Goal: Task Accomplishment & Management: Complete application form

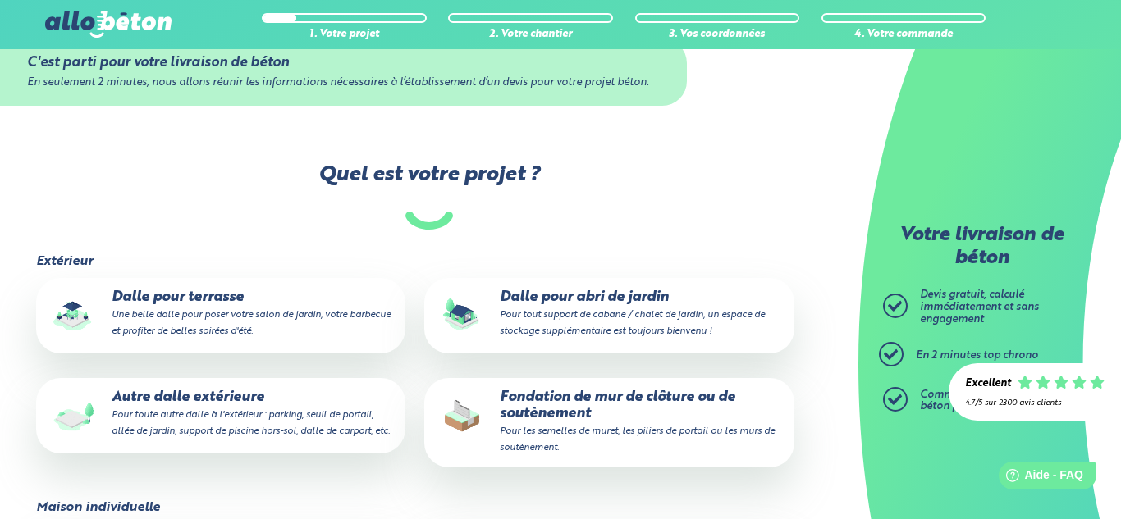
scroll to position [54, 0]
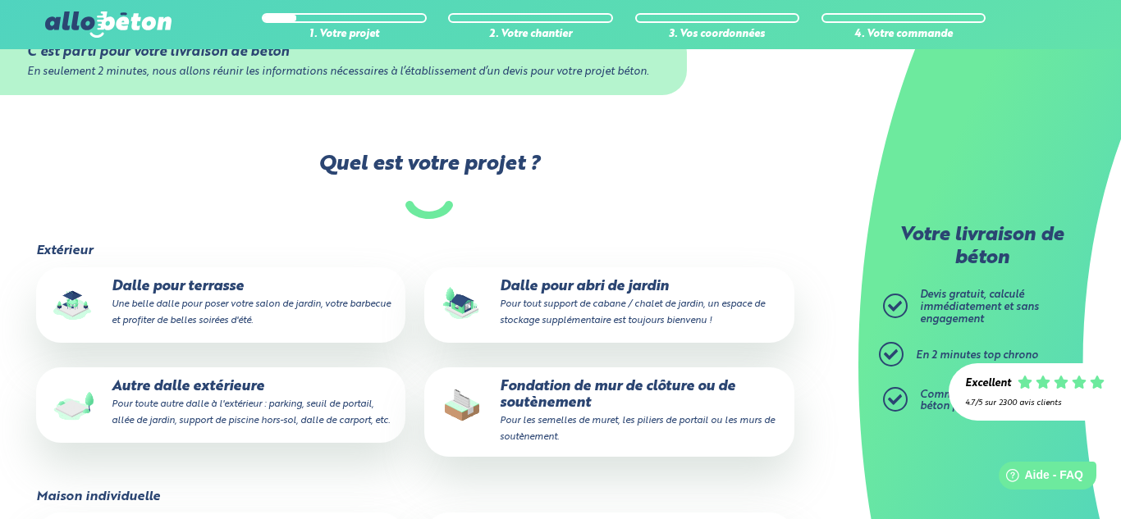
click at [610, 288] on p "Dalle pour abri de jardin Pour tout support de cabane / chalet de jardin, un es…" at bounding box center [609, 304] width 346 height 50
click at [0, 0] on input "Dalle pour abri de jardin Pour tout support de cabane / chalet de jardin, un es…" at bounding box center [0, 0] width 0 height 0
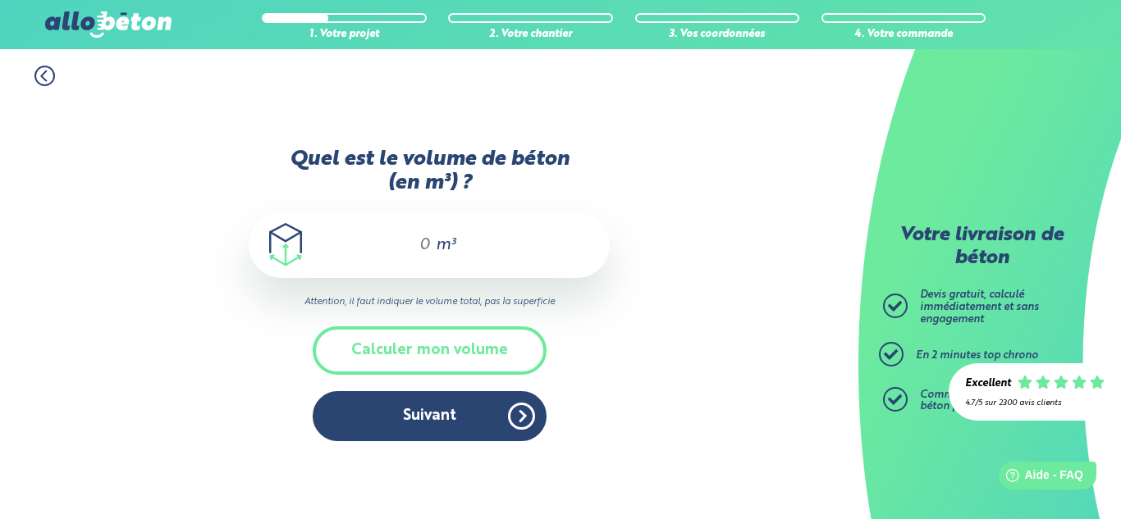
click at [430, 241] on div "m³" at bounding box center [429, 246] width 361 height 66
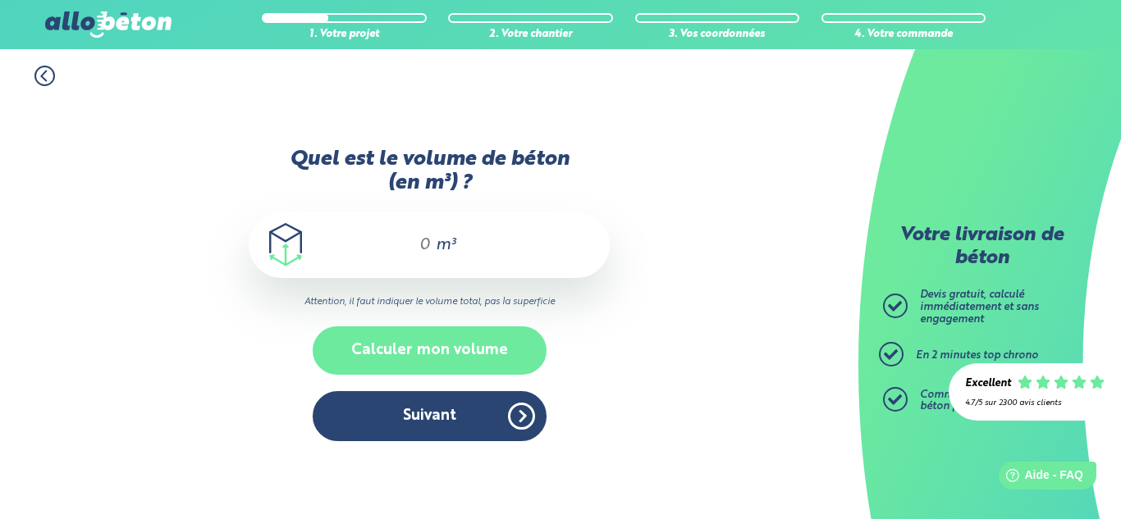
click at [459, 329] on button "Calculer mon volume" at bounding box center [430, 351] width 234 height 48
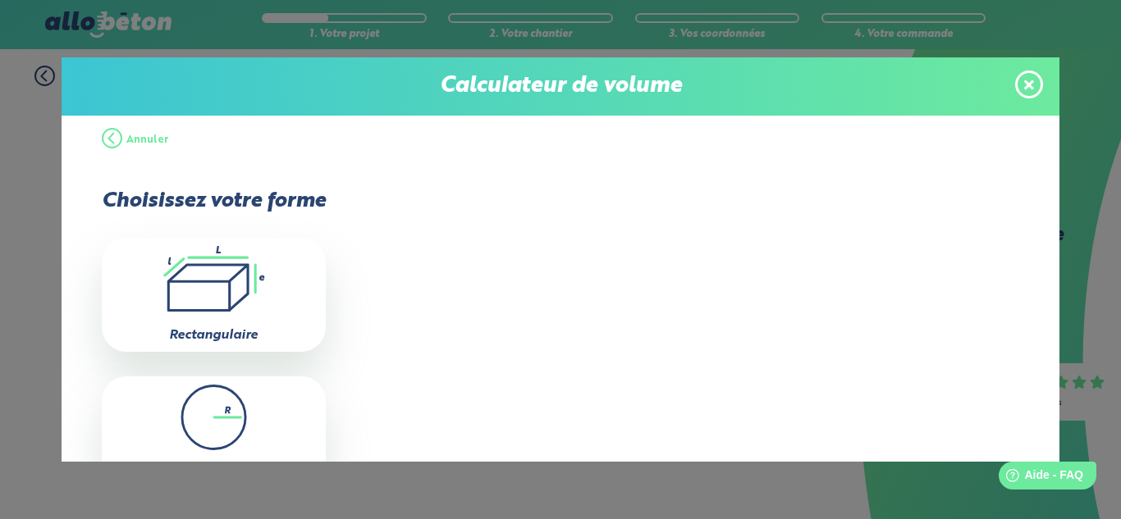
click at [282, 281] on icon ".icon-calc-rectanglea{fill:none;stroke-linecap:round;stroke-width:3px;stroke:#6…" at bounding box center [214, 279] width 208 height 66
type input "0"
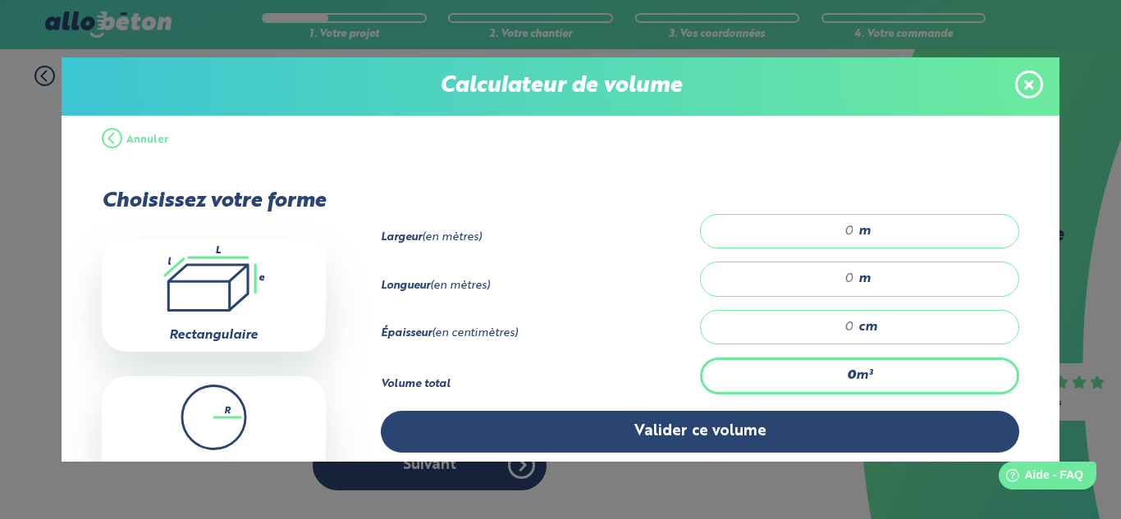
click at [852, 234] on input "number" at bounding box center [785, 231] width 137 height 16
type input "3"
type input "4"
type input "0.12"
type input "1"
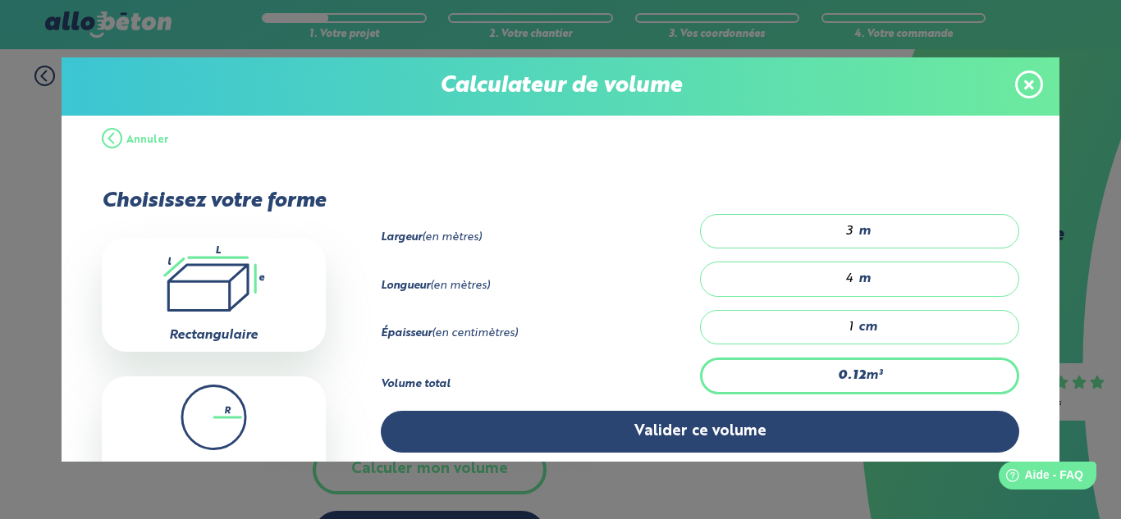
type input "1.2"
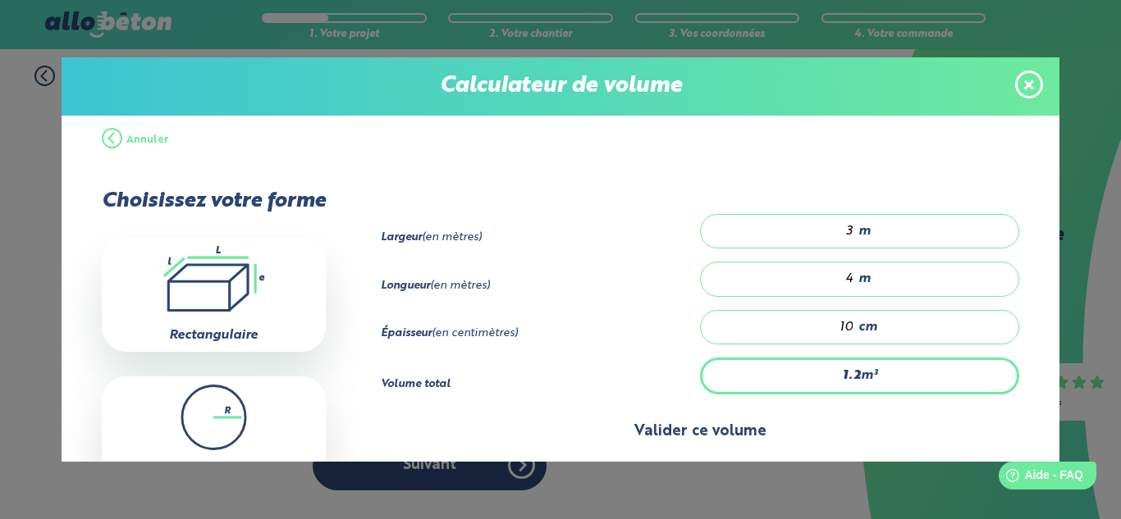
type input "10"
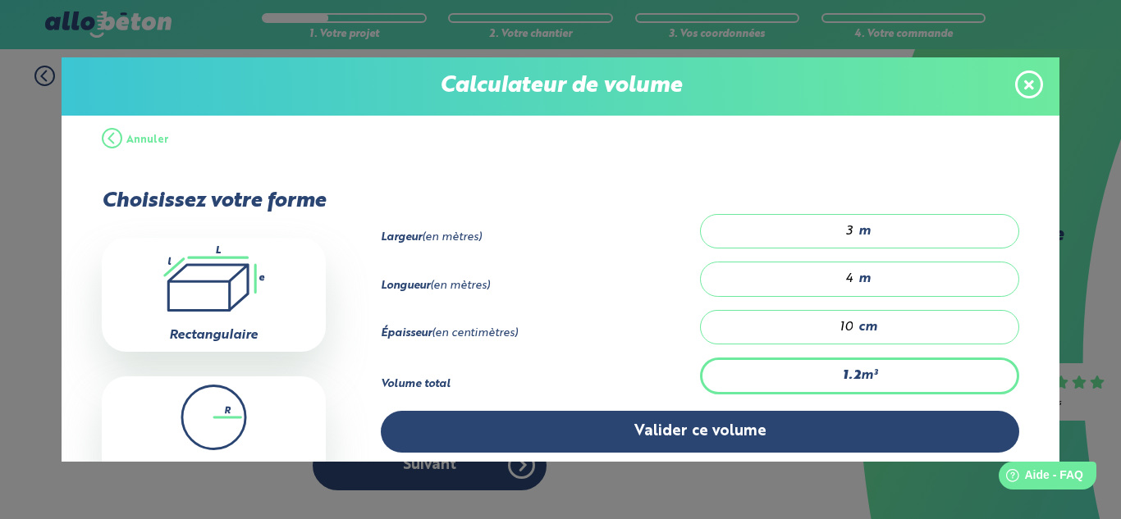
click at [799, 433] on button "Valider ce volume" at bounding box center [700, 432] width 639 height 42
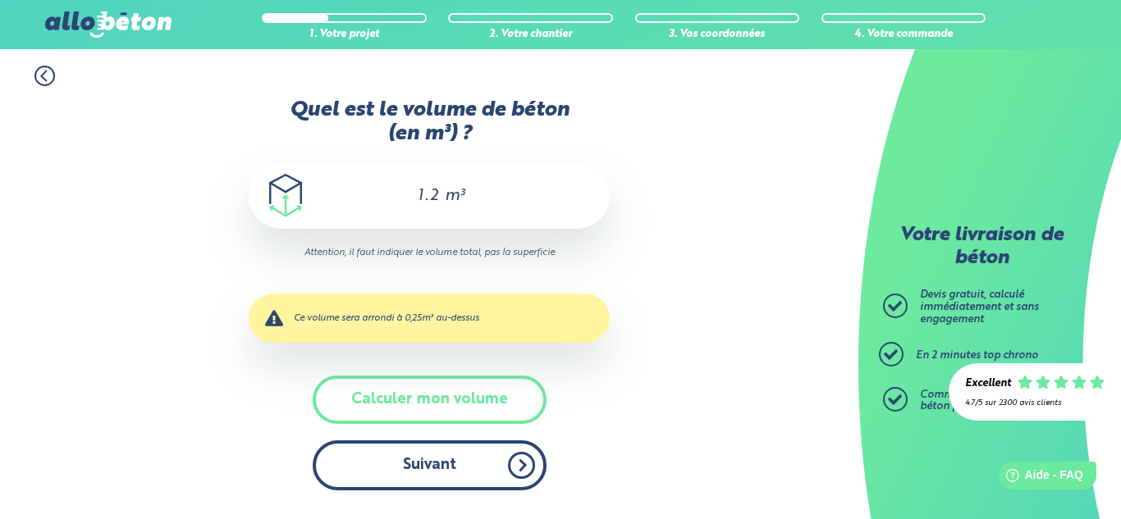
click at [486, 464] on button "Suivant" at bounding box center [430, 466] width 234 height 50
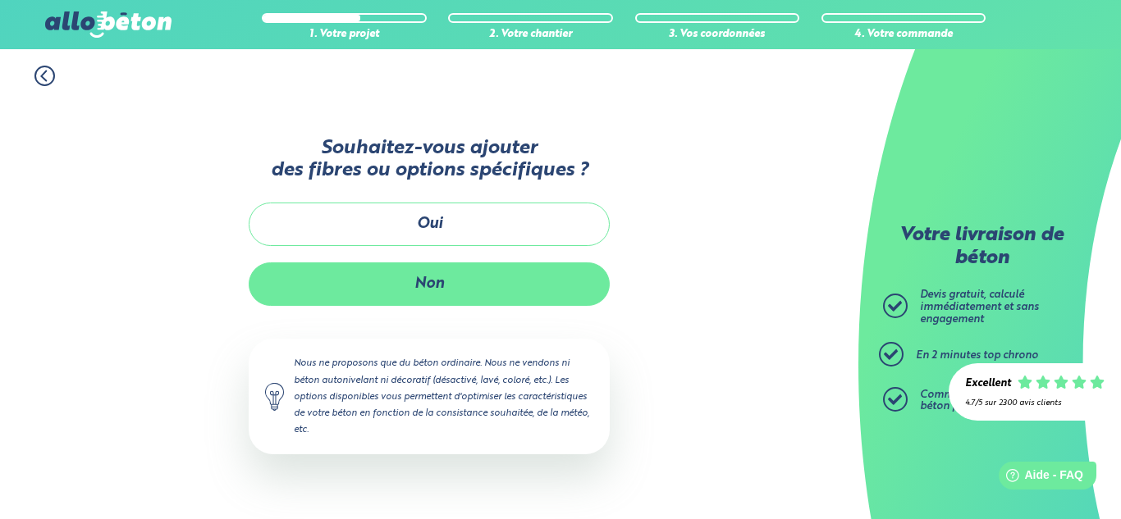
click at [464, 290] on button "Non" at bounding box center [429, 284] width 361 height 43
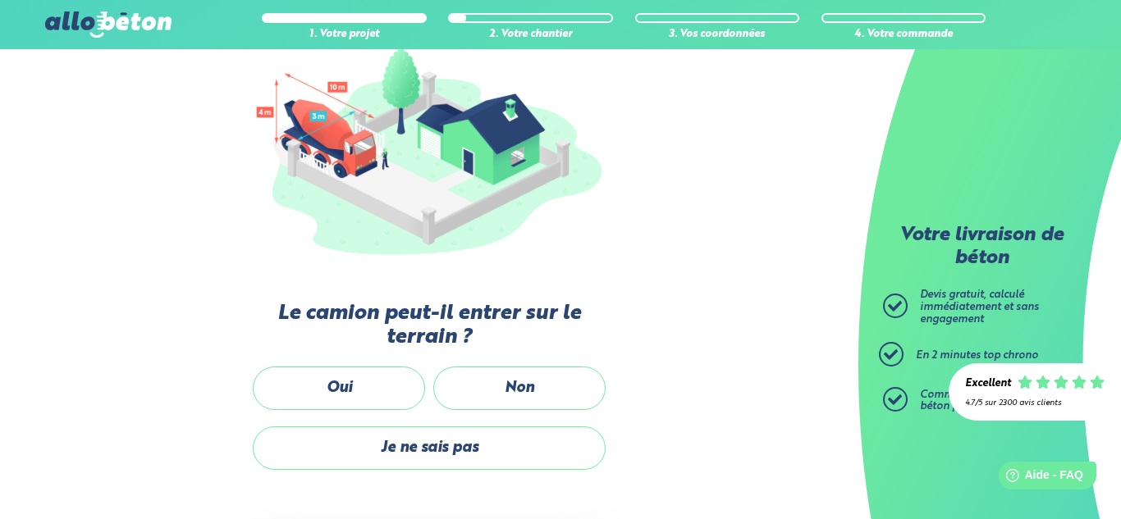
scroll to position [215, 0]
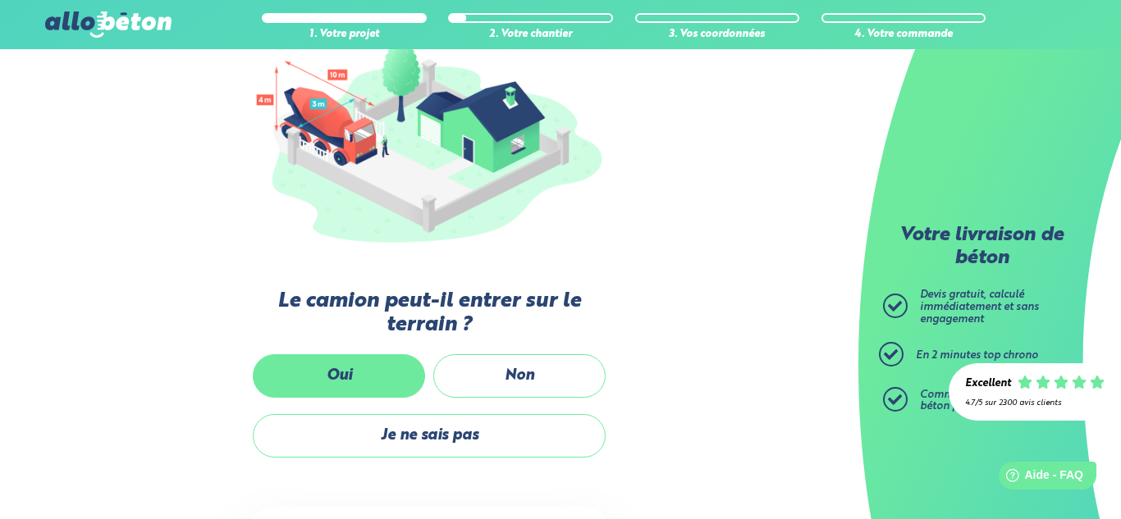
click at [386, 376] on label "Oui" at bounding box center [339, 375] width 172 height 43
click at [0, 0] on input "Oui" at bounding box center [0, 0] width 0 height 0
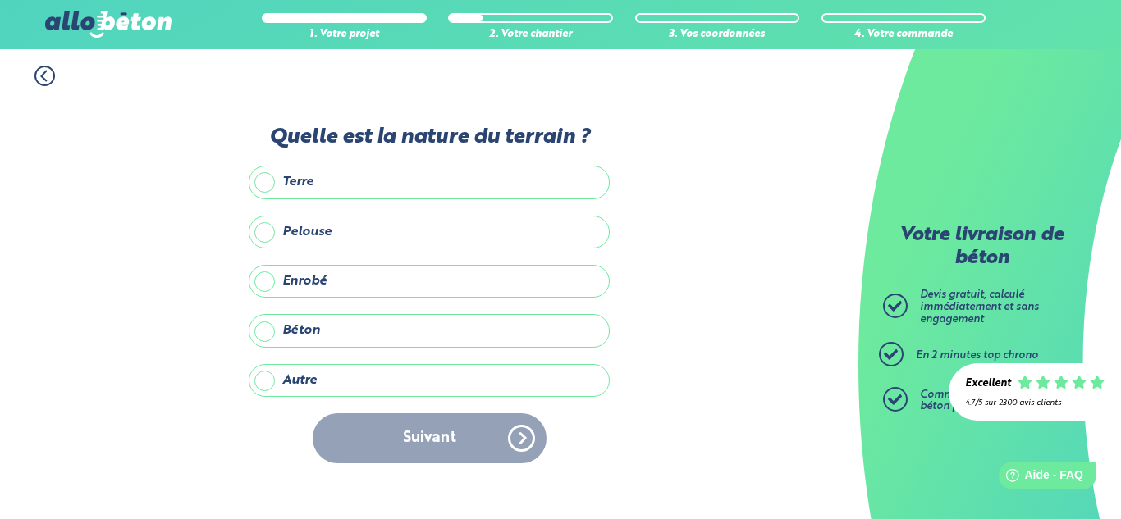
click at [427, 341] on label "Béton" at bounding box center [429, 330] width 361 height 33
click at [0, 0] on input "Béton" at bounding box center [0, 0] width 0 height 0
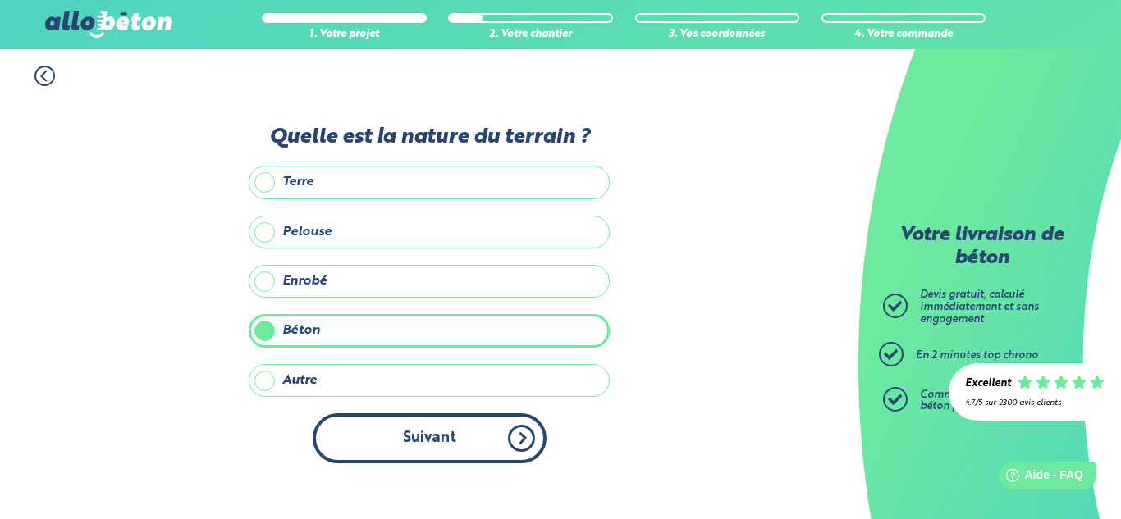
click at [447, 435] on button "Suivant" at bounding box center [430, 439] width 234 height 50
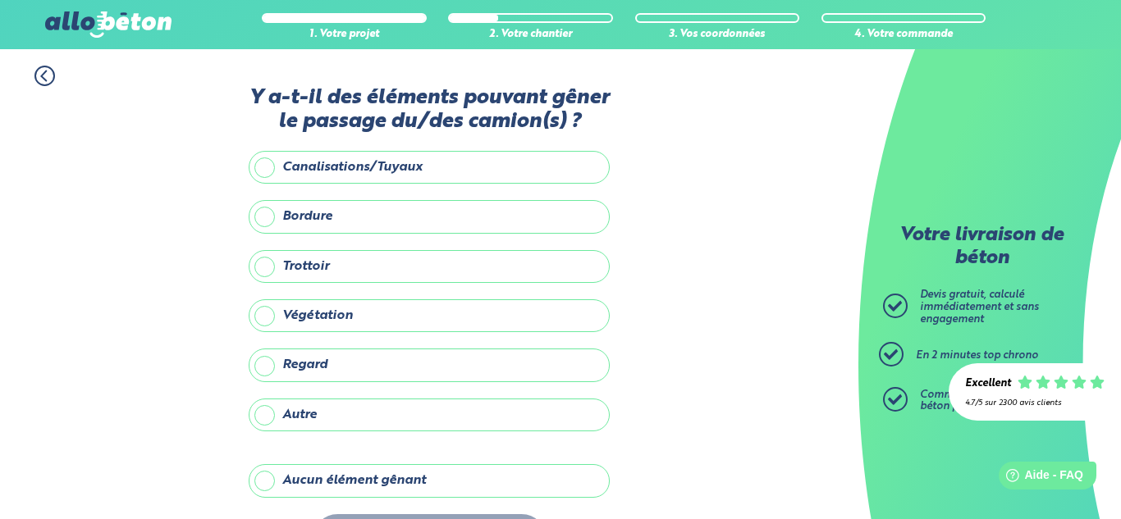
drag, startPoint x: 415, startPoint y: 471, endPoint x: 417, endPoint y: 484, distance: 13.2
click at [415, 472] on label "Aucun élément gênant" at bounding box center [429, 480] width 361 height 33
click at [0, 0] on input "Aucun élément gênant" at bounding box center [0, 0] width 0 height 0
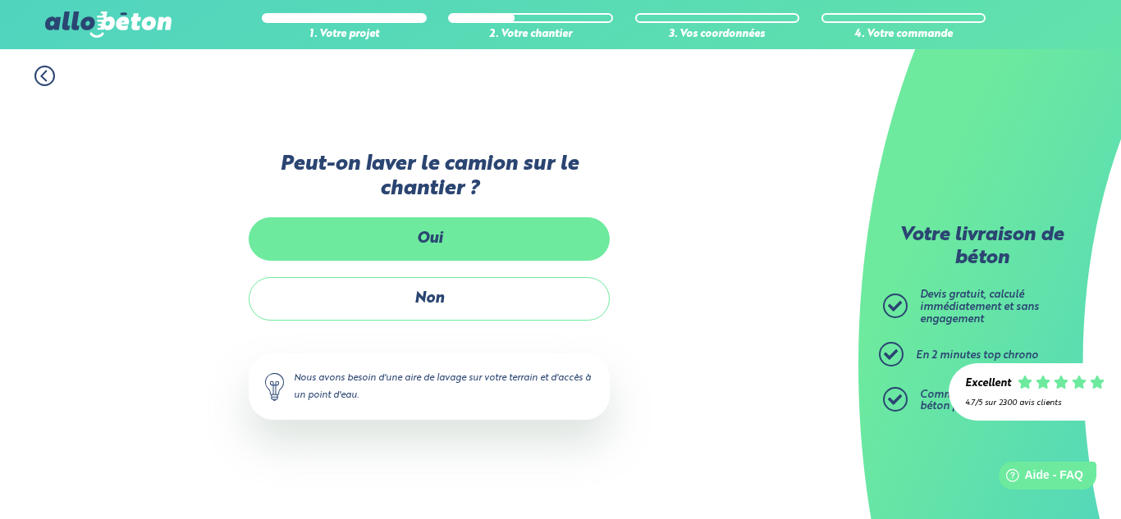
click at [485, 250] on label "Oui" at bounding box center [429, 238] width 361 height 43
click at [0, 0] on input "Oui" at bounding box center [0, 0] width 0 height 0
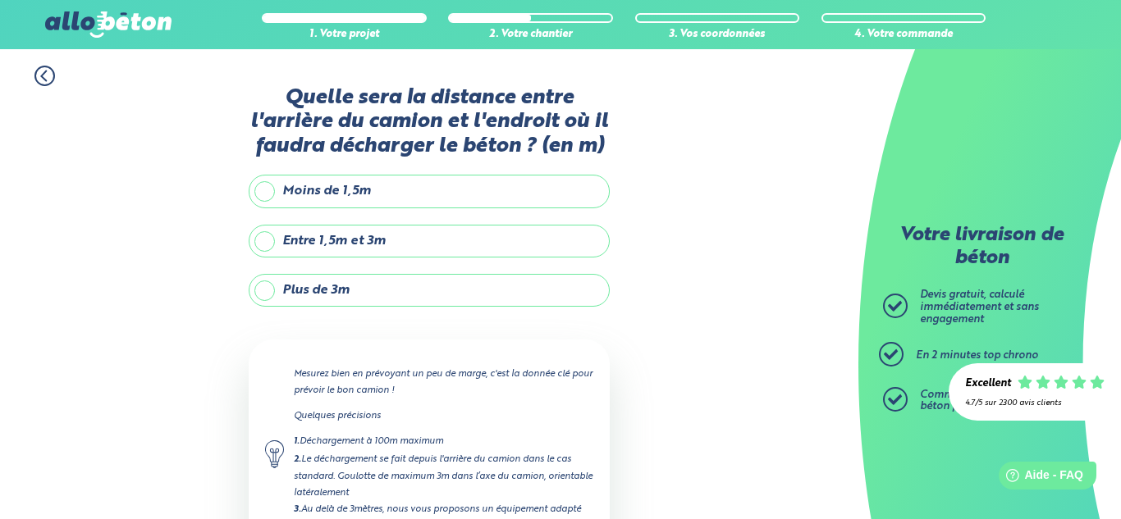
click at [456, 251] on label "Entre 1,5m et 3m" at bounding box center [429, 241] width 361 height 33
click at [0, 0] on input "Entre 1,5m et 3m" at bounding box center [0, 0] width 0 height 0
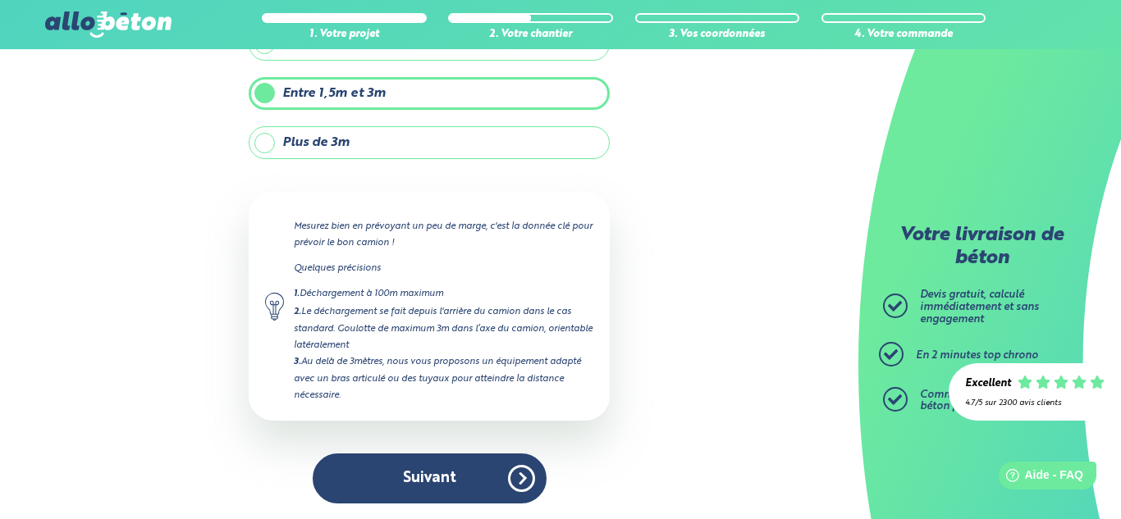
scroll to position [149, 0]
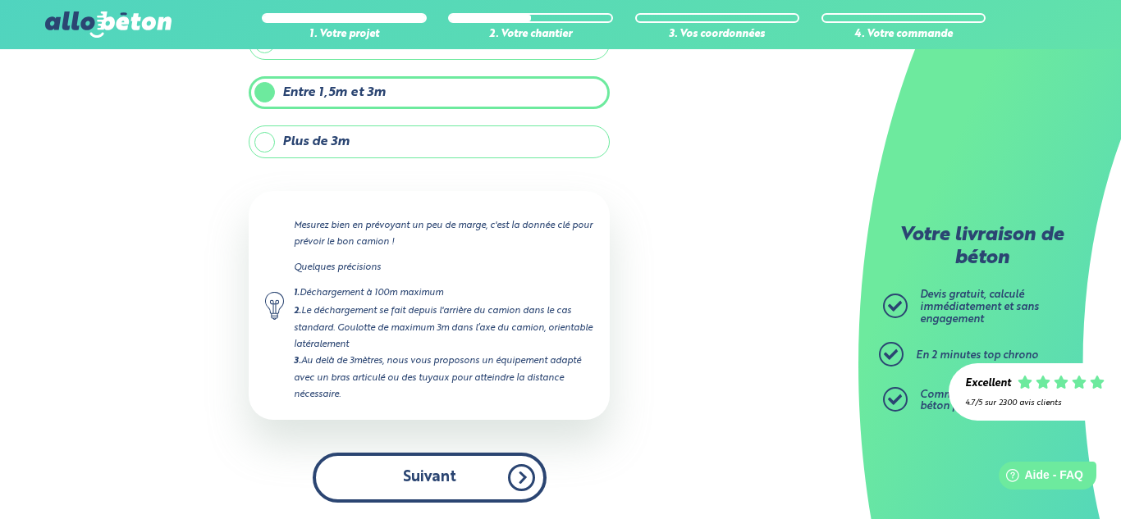
click at [430, 459] on button "Suivant" at bounding box center [430, 478] width 234 height 50
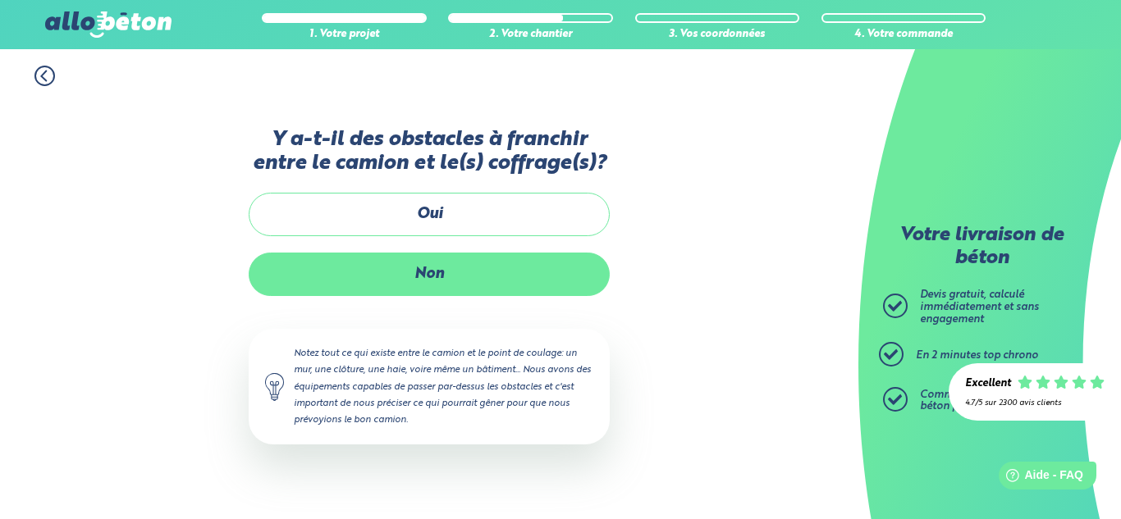
click at [423, 278] on label "Non" at bounding box center [429, 274] width 361 height 43
click at [0, 0] on input "Non" at bounding box center [0, 0] width 0 height 0
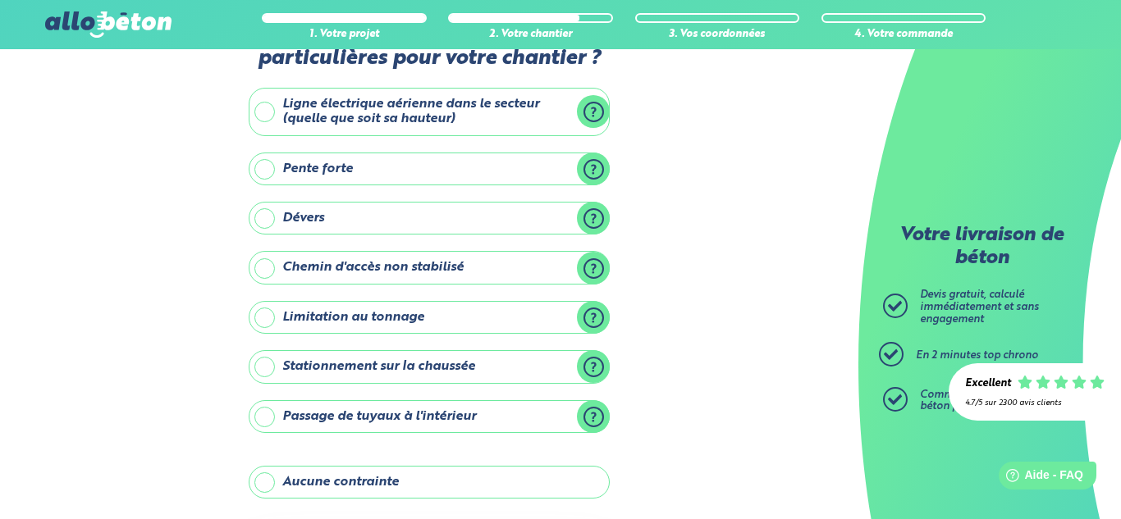
click at [410, 487] on label "Aucune contrainte" at bounding box center [429, 482] width 361 height 33
click at [0, 0] on input "Aucune contrainte" at bounding box center [0, 0] width 0 height 0
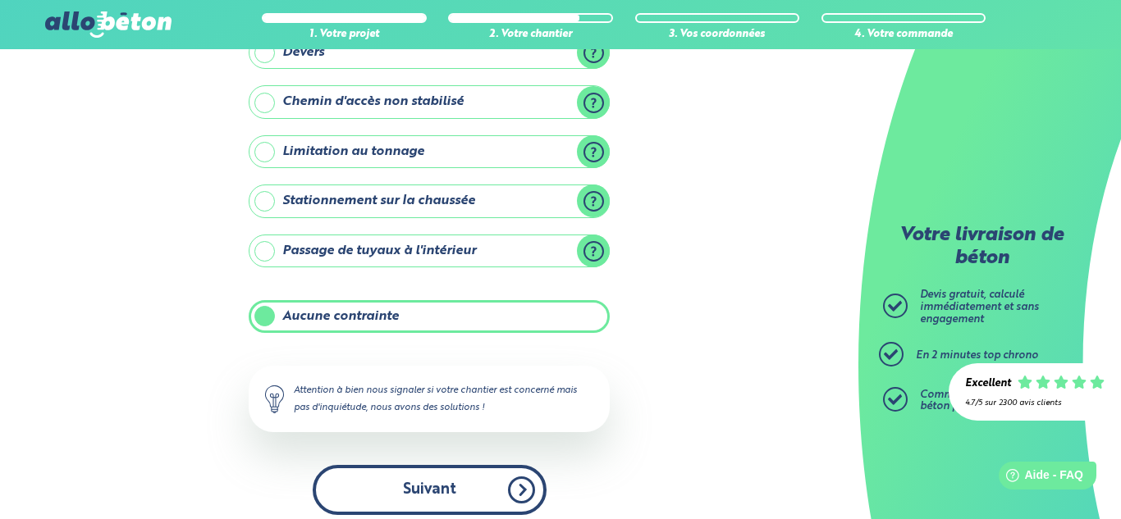
click at [429, 499] on button "Suivant" at bounding box center [430, 490] width 234 height 50
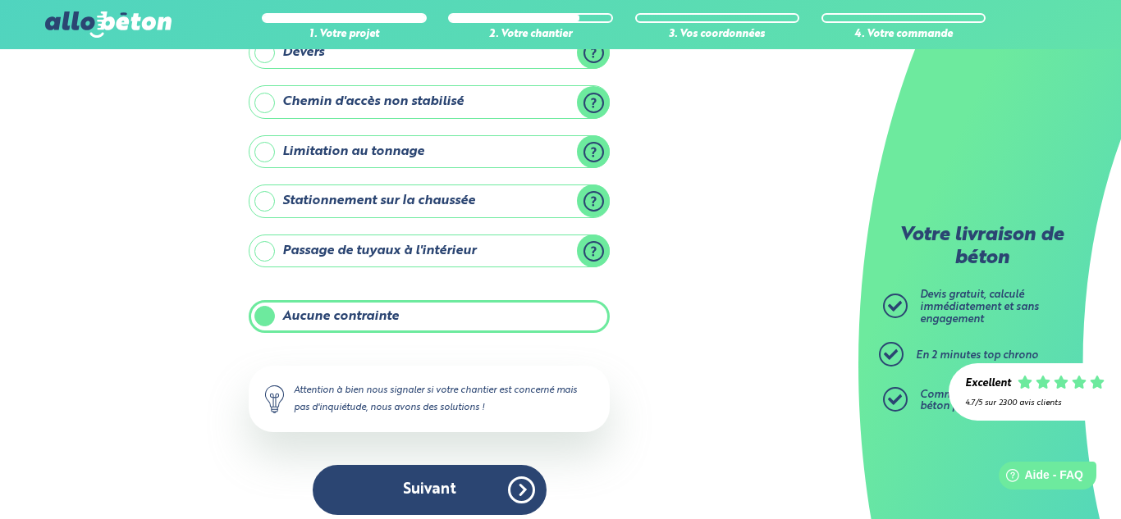
scroll to position [99, 0]
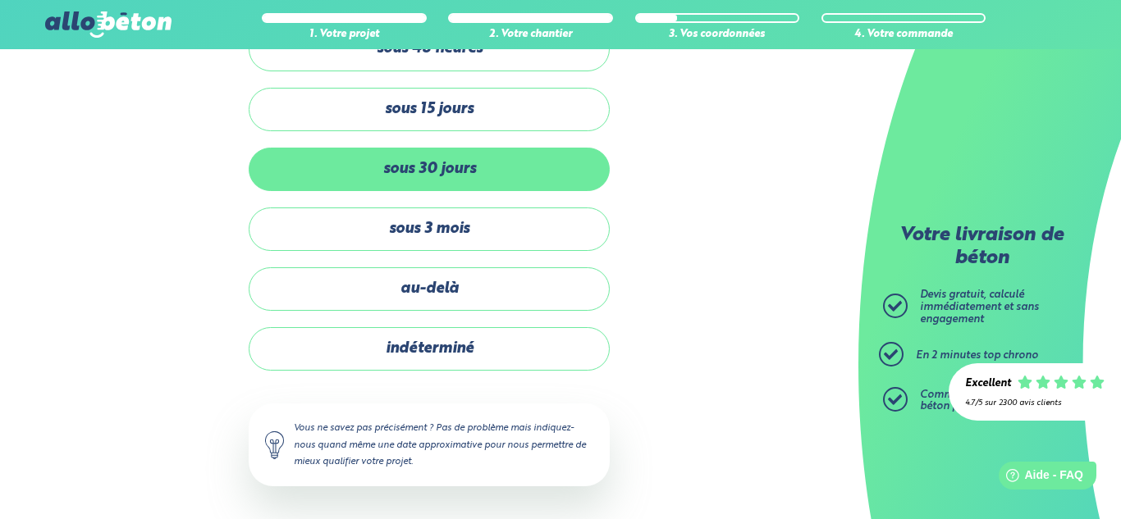
click at [478, 175] on label "sous 30 jours" at bounding box center [429, 169] width 361 height 43
click at [0, 0] on input "sous 30 jours" at bounding box center [0, 0] width 0 height 0
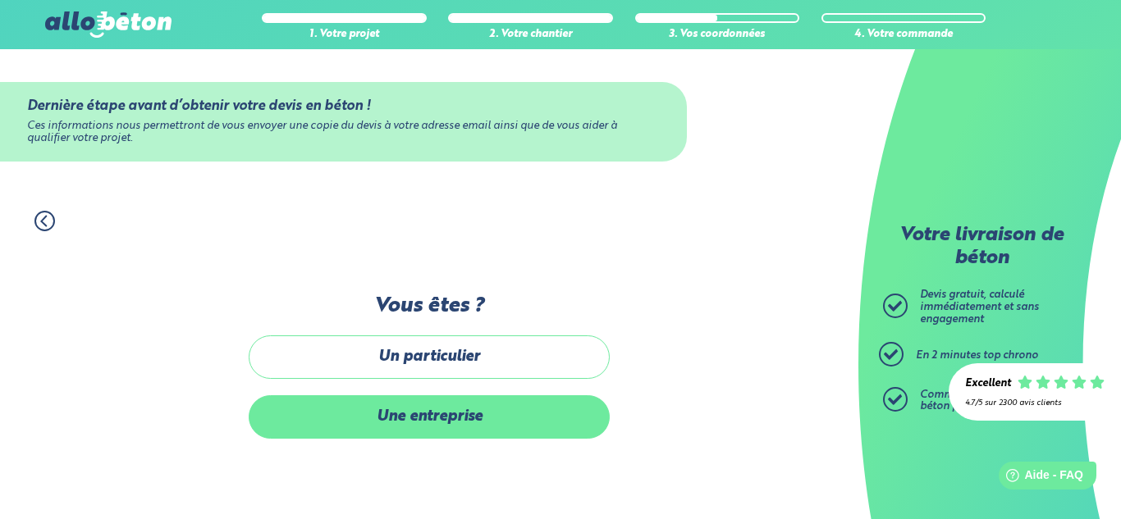
click at [450, 407] on label "Une entreprise" at bounding box center [429, 417] width 361 height 43
click at [0, 0] on input "Une entreprise" at bounding box center [0, 0] width 0 height 0
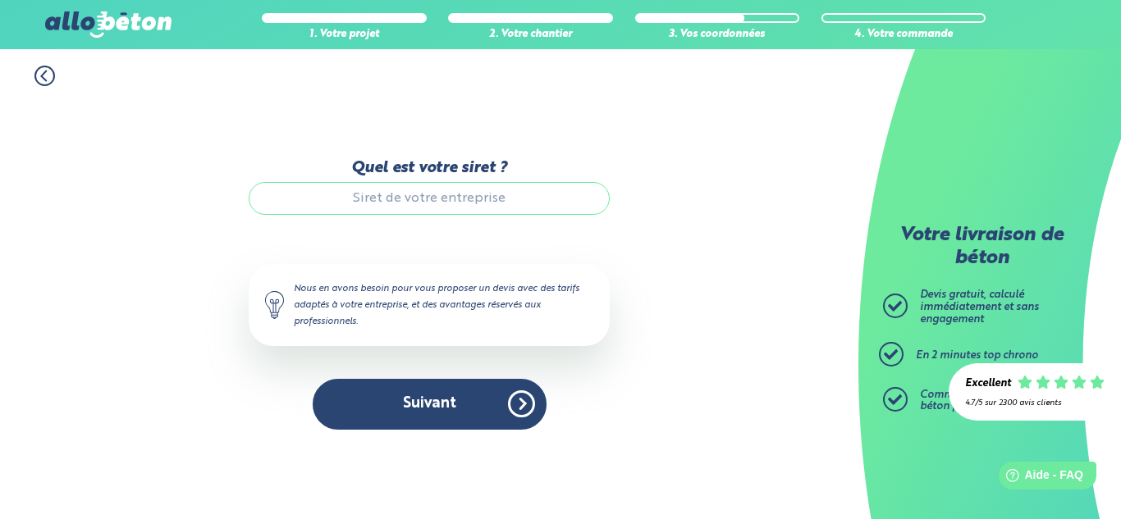
click at [464, 197] on input "Quel est votre siret ?" at bounding box center [429, 198] width 361 height 33
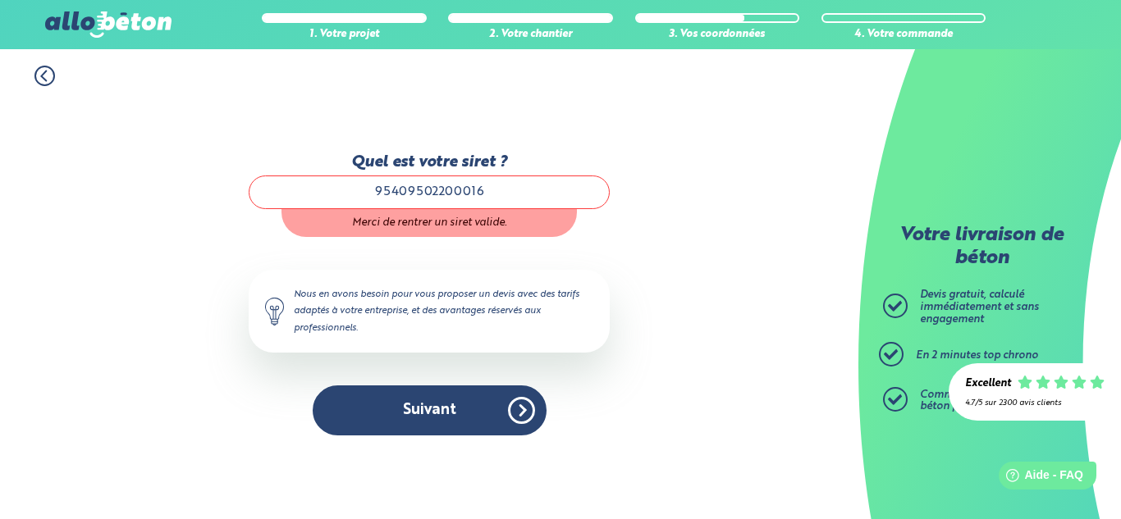
type input "95409502200016"
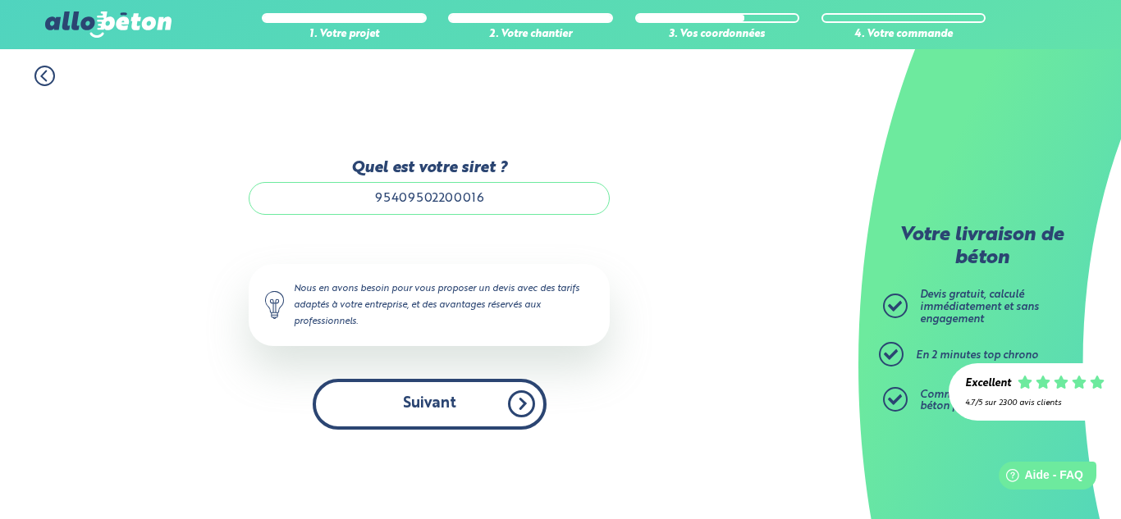
click at [432, 425] on button "Suivant" at bounding box center [430, 404] width 234 height 50
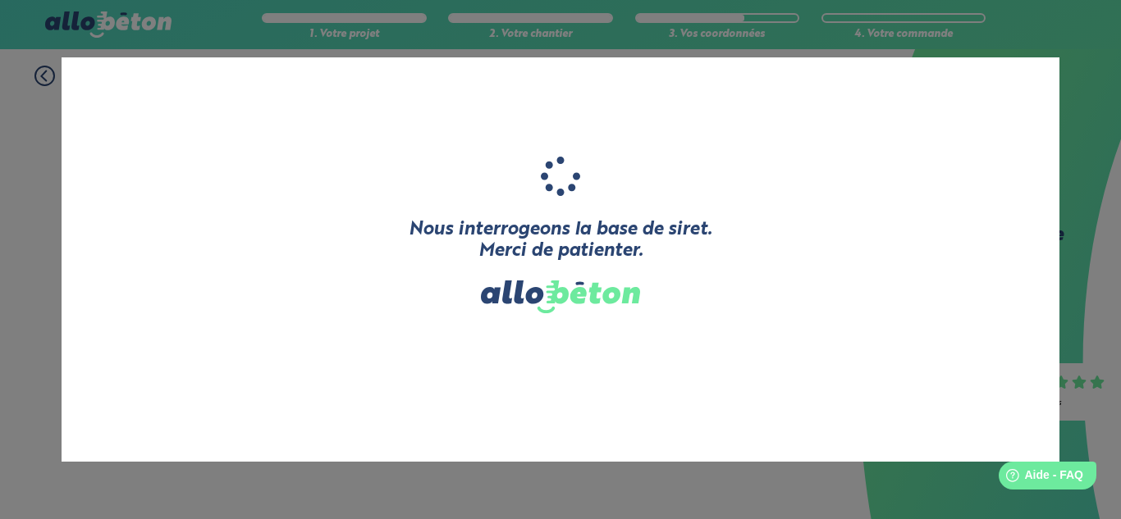
type input "[PERSON_NAME]'TP"
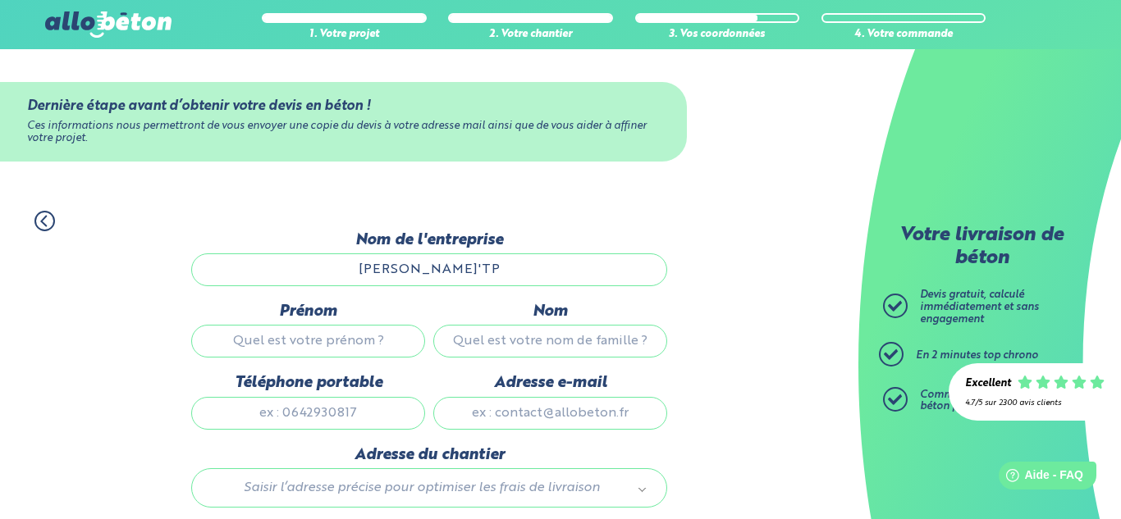
click at [360, 345] on input "Prénom" at bounding box center [308, 341] width 234 height 33
type input "[PERSON_NAME]"
type input "extier"
type input "0625703468"
type input "[EMAIL_ADDRESS][DOMAIN_NAME]"
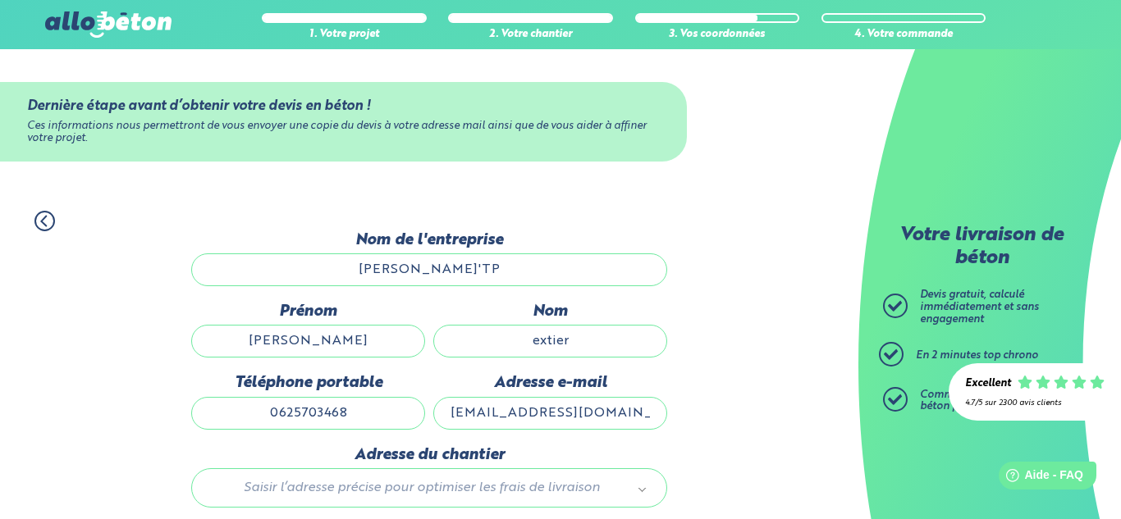
type input "[STREET_ADDRESS]"
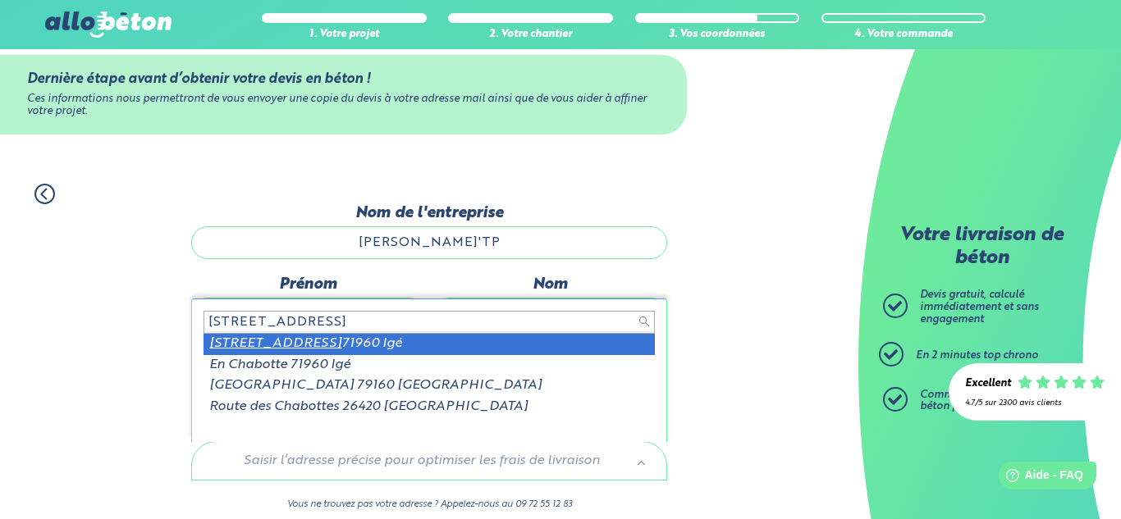
scroll to position [149, 0]
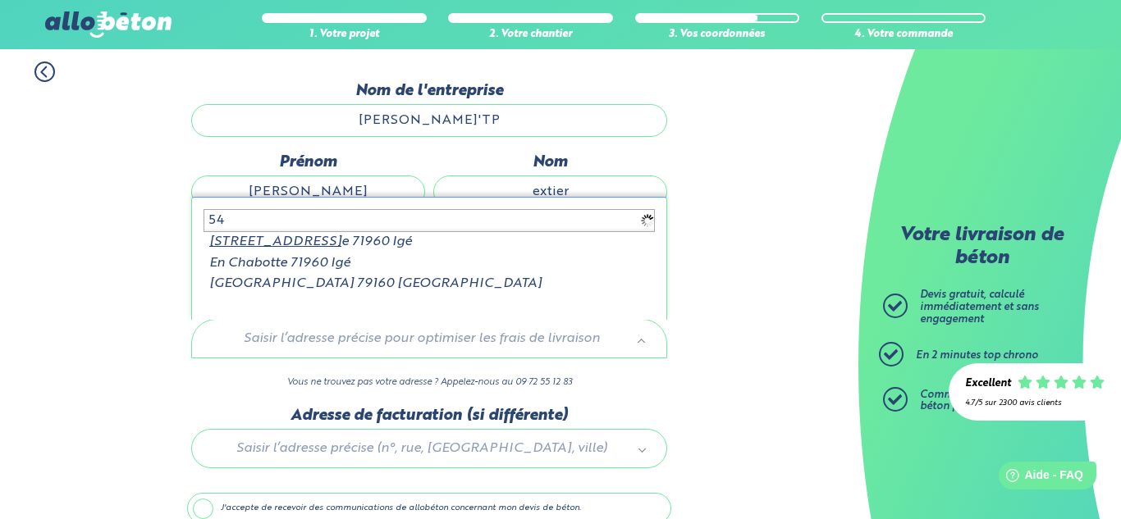
type input "5"
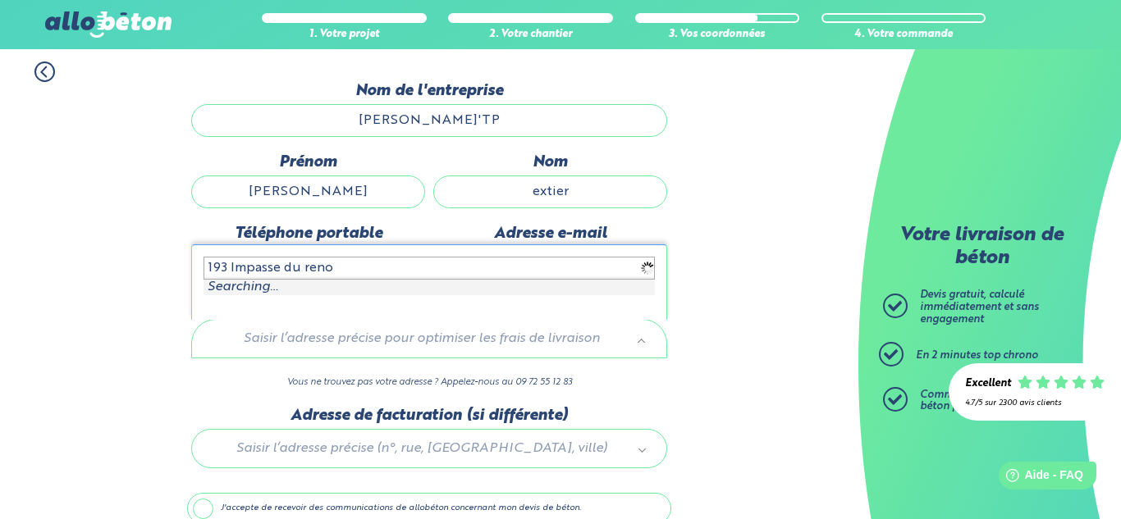
type input "193 Impasse du renom"
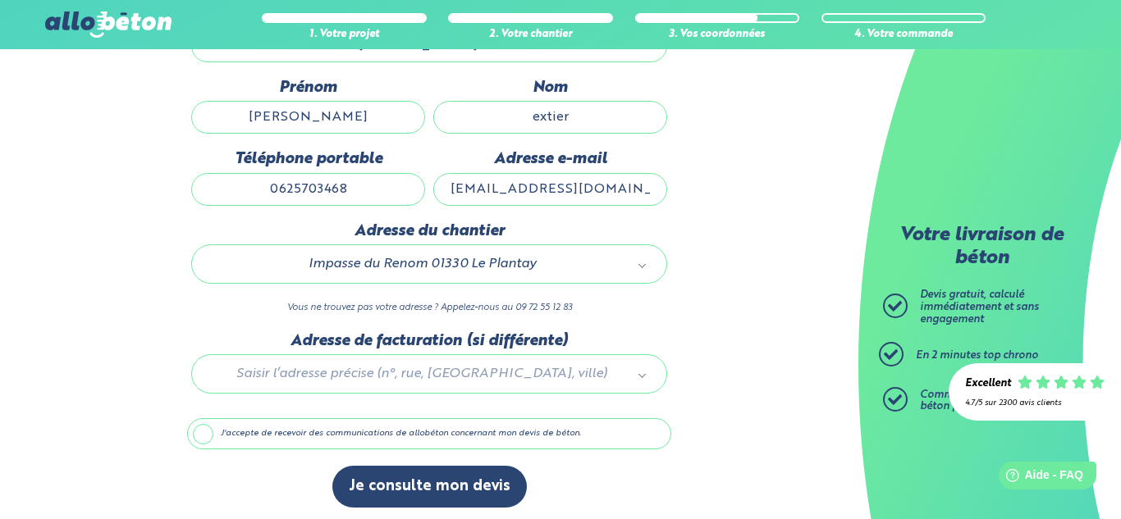
scroll to position [229, 0]
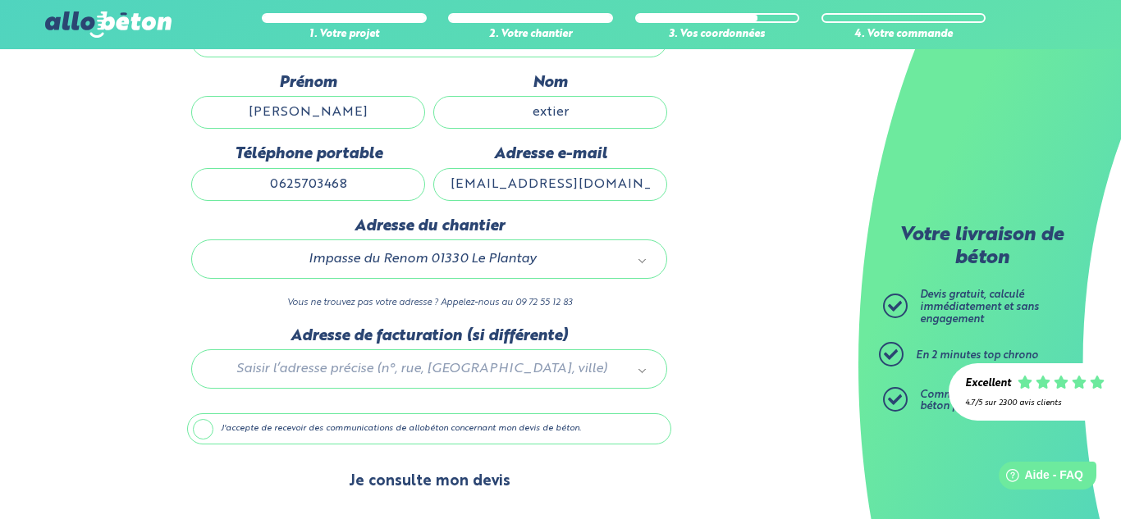
click at [396, 472] on button "Je consulte mon devis" at bounding box center [429, 482] width 194 height 42
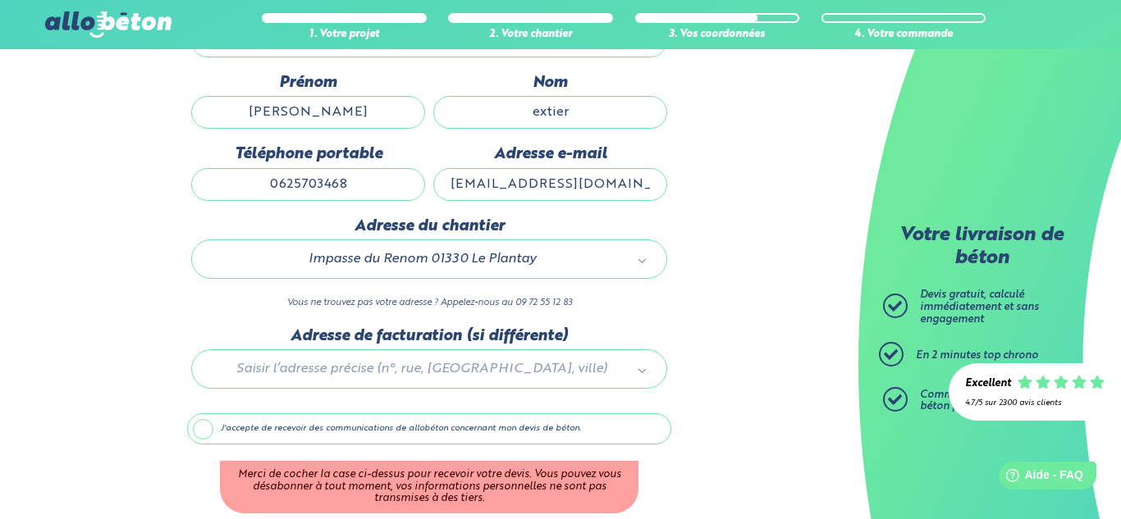
drag, startPoint x: 388, startPoint y: 428, endPoint x: 388, endPoint y: 437, distance: 9.8
click at [388, 428] on label "J'accepte de recevoir des communications de allobéton concernant mon devis de b…" at bounding box center [429, 429] width 484 height 31
click at [0, 0] on input "J'accepte de recevoir des communications de allobéton concernant mon devis de b…" at bounding box center [0, 0] width 0 height 0
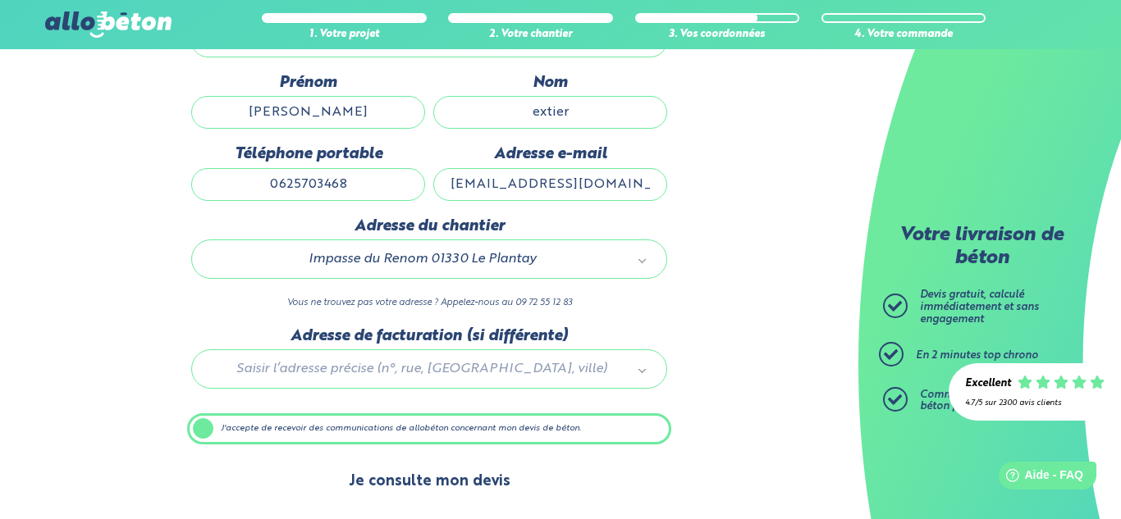
click at [398, 470] on button "Je consulte mon devis" at bounding box center [429, 482] width 194 height 42
